Goal: Task Accomplishment & Management: Use online tool/utility

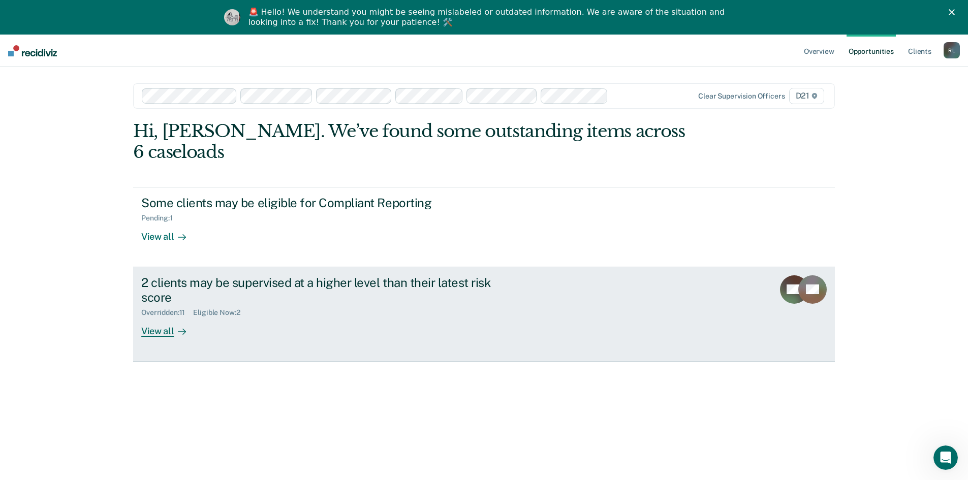
click at [160, 317] on div "View all" at bounding box center [169, 327] width 57 height 20
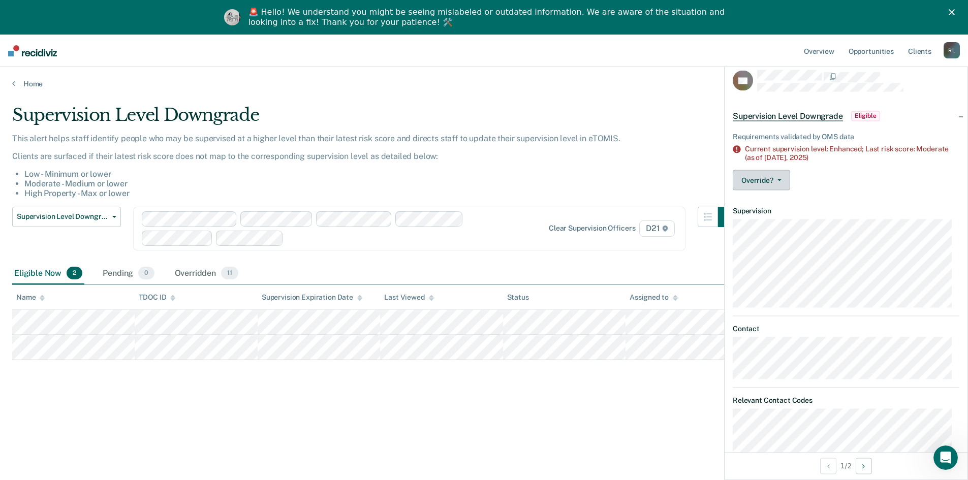
click at [760, 179] on button "Override?" at bounding box center [761, 180] width 57 height 20
click at [773, 219] on button "[PERSON_NAME]" at bounding box center [782, 221] width 98 height 16
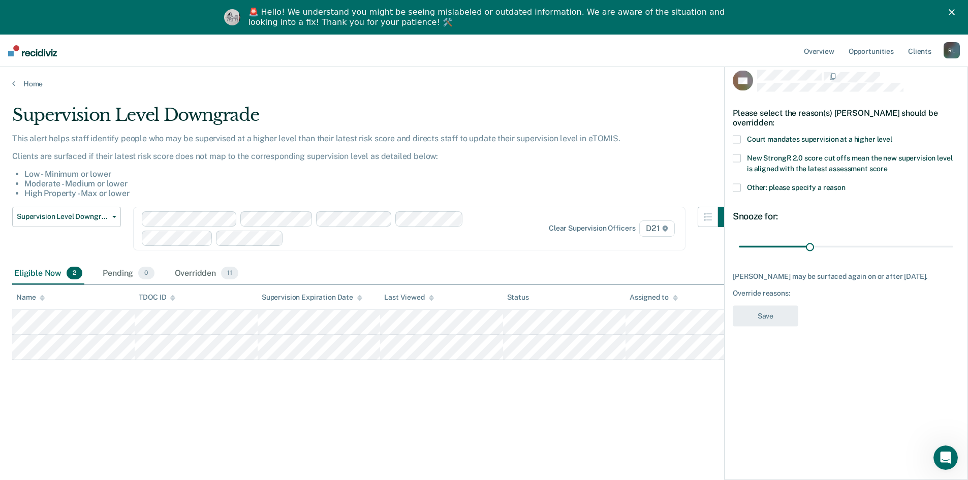
click at [737, 137] on span at bounding box center [737, 140] width 8 height 8
click at [855, 244] on input "range" at bounding box center [846, 247] width 214 height 18
click at [878, 244] on input "range" at bounding box center [846, 247] width 214 height 18
type input "60"
click at [880, 246] on input "range" at bounding box center [846, 247] width 214 height 18
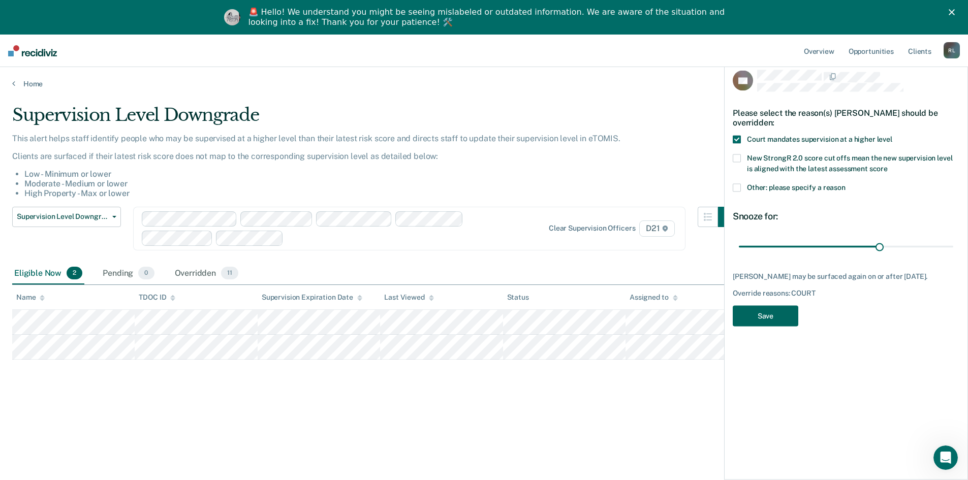
click at [779, 318] on button "Save" at bounding box center [766, 316] width 66 height 21
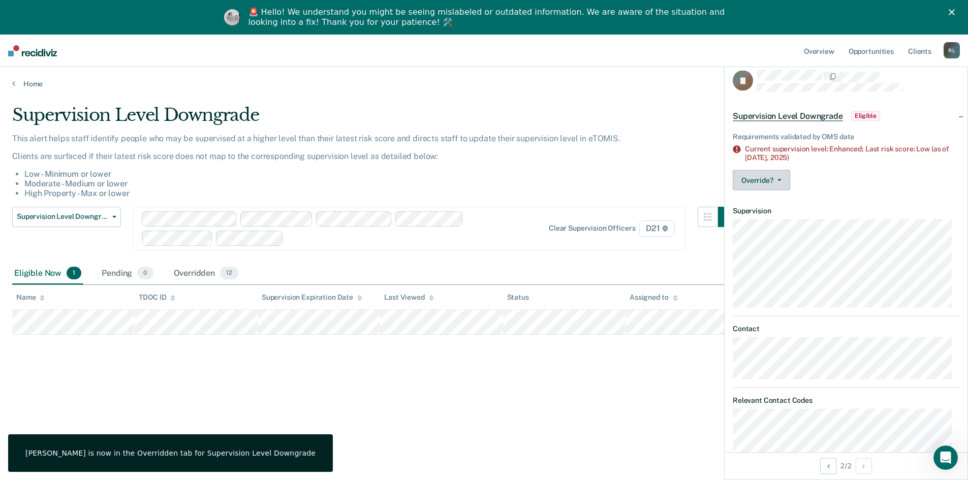
click at [776, 180] on button "Override?" at bounding box center [761, 180] width 57 height 20
click at [763, 217] on button "[PERSON_NAME]" at bounding box center [782, 221] width 98 height 16
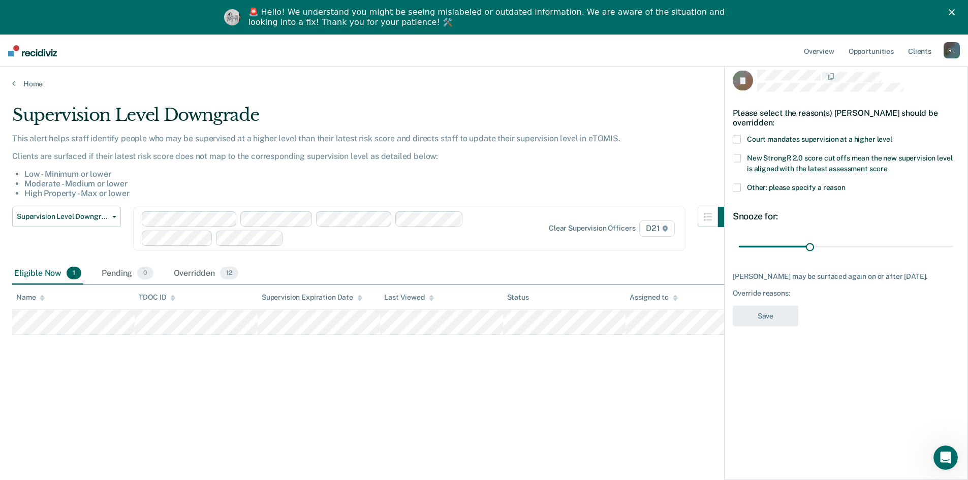
click at [740, 137] on span at bounding box center [737, 140] width 8 height 8
click at [876, 244] on input "range" at bounding box center [846, 247] width 214 height 18
type input "60"
click at [879, 245] on input "range" at bounding box center [846, 247] width 214 height 18
click at [768, 319] on button "Save" at bounding box center [766, 316] width 66 height 21
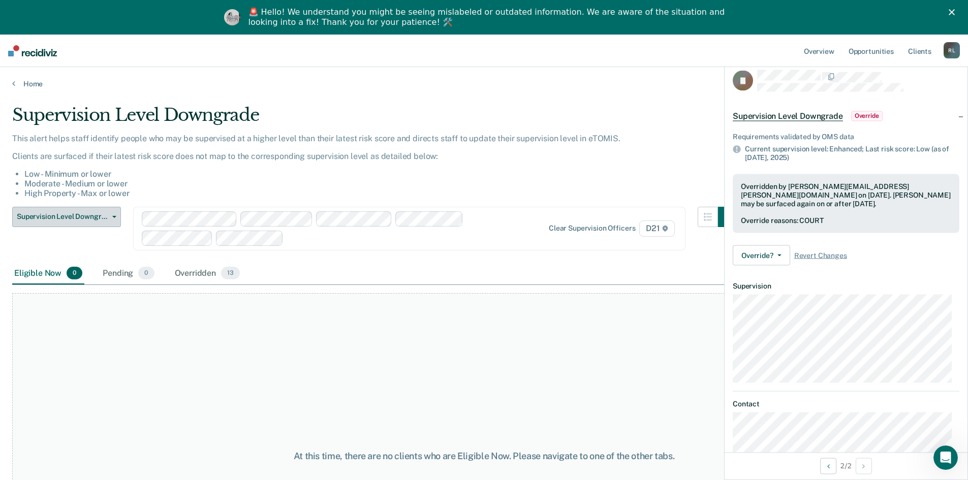
click at [104, 220] on span "Supervision Level Downgrade" at bounding box center [62, 216] width 91 height 9
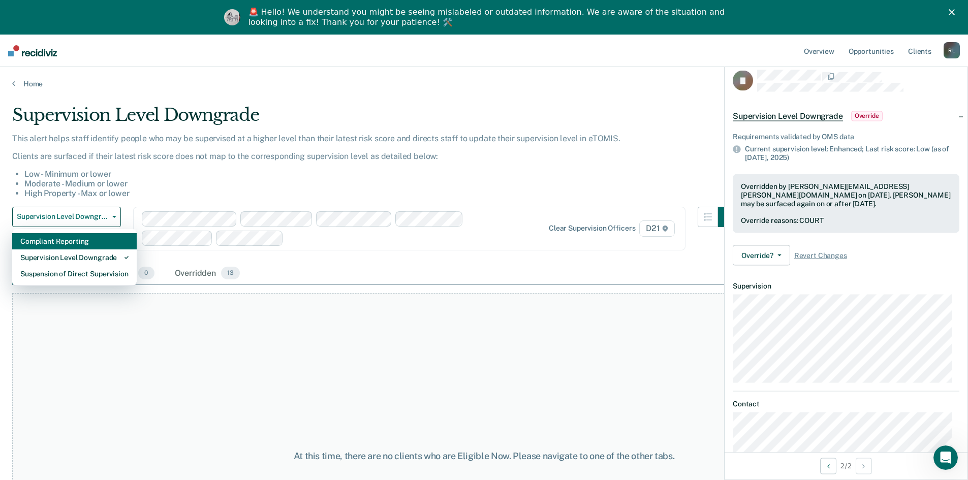
click at [82, 240] on div "Compliant Reporting" at bounding box center [74, 241] width 108 height 16
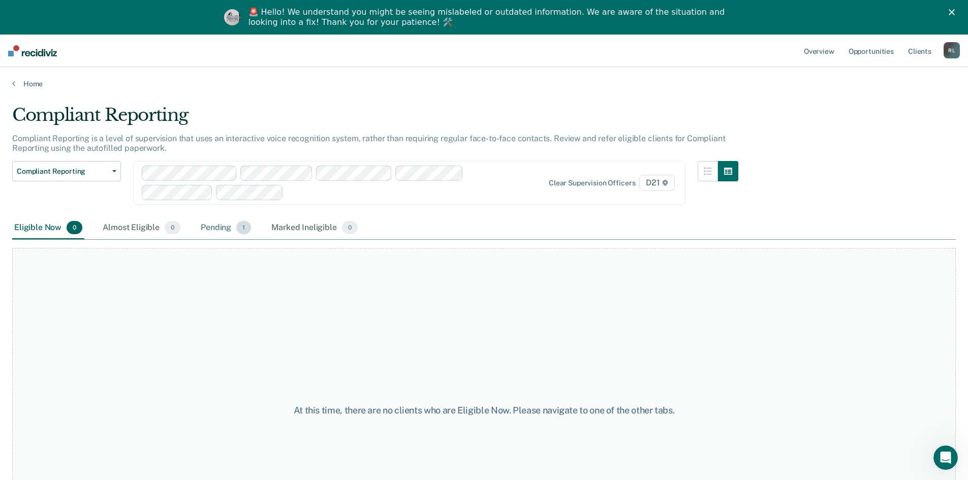
click at [231, 225] on div "Pending 1" at bounding box center [226, 228] width 54 height 22
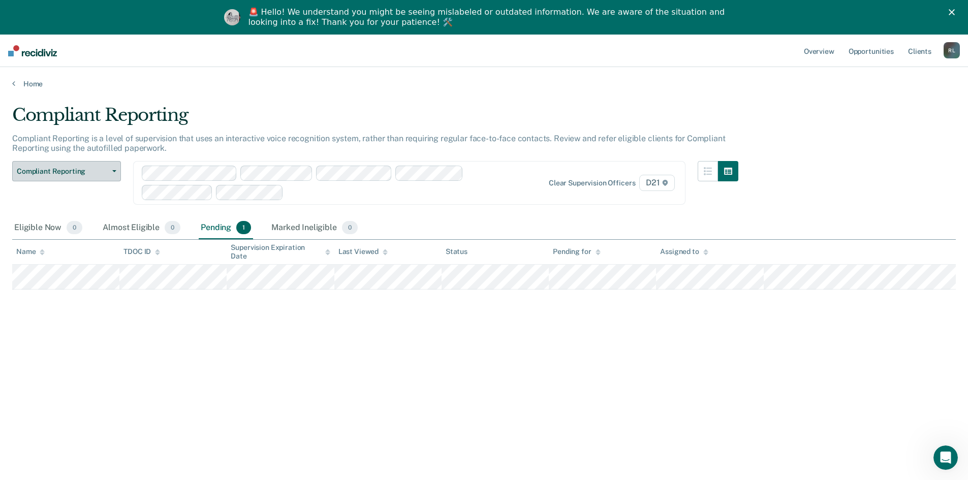
click at [114, 171] on icon "button" at bounding box center [114, 171] width 4 height 2
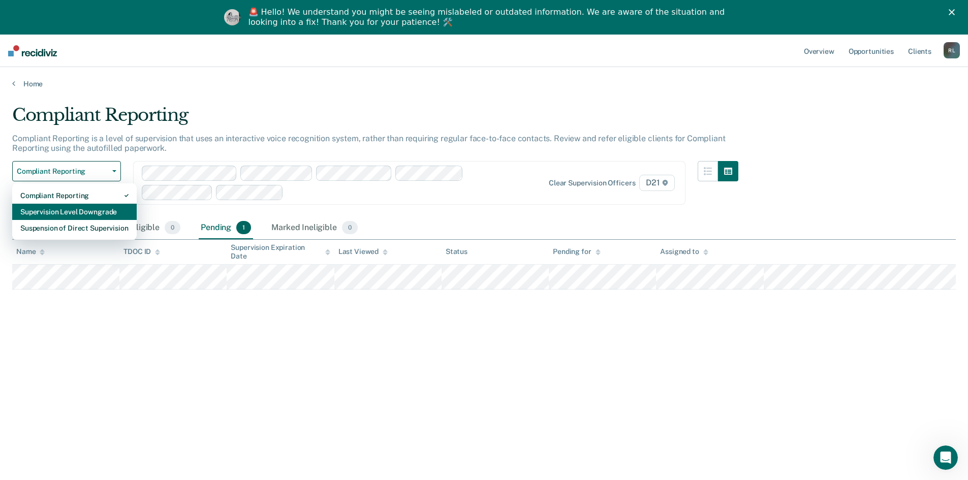
click at [97, 213] on div "Supervision Level Downgrade" at bounding box center [74, 212] width 108 height 16
